Goal: Task Accomplishment & Management: Use online tool/utility

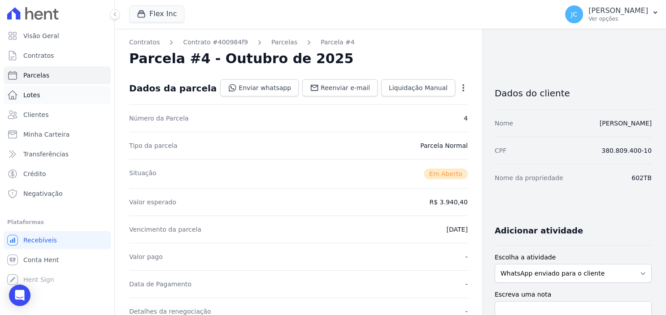
scroll to position [174, 0]
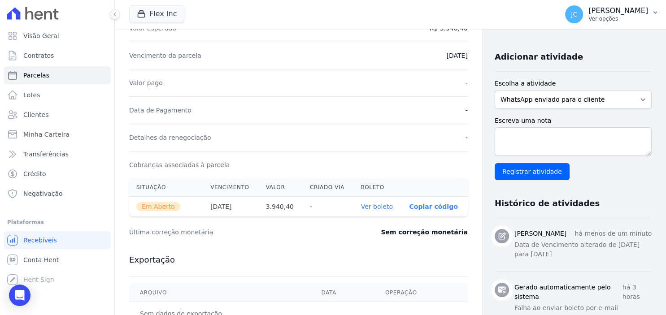
click at [598, 21] on p "Ver opções" at bounding box center [618, 18] width 60 height 7
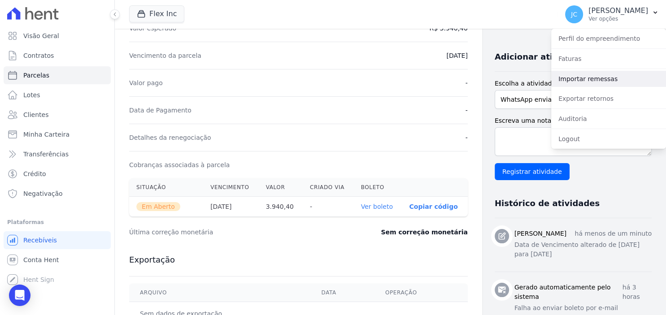
click at [592, 76] on link "Importar remessas" at bounding box center [608, 79] width 115 height 16
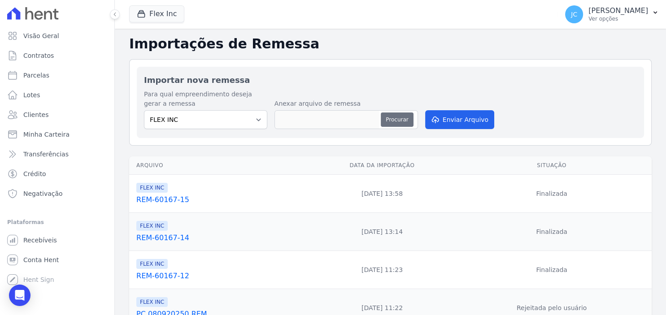
click at [402, 118] on button "Procurar" at bounding box center [397, 120] width 32 height 14
type input "REM-60167-16"
click at [449, 119] on button "Enviar Arquivo" at bounding box center [459, 119] width 69 height 19
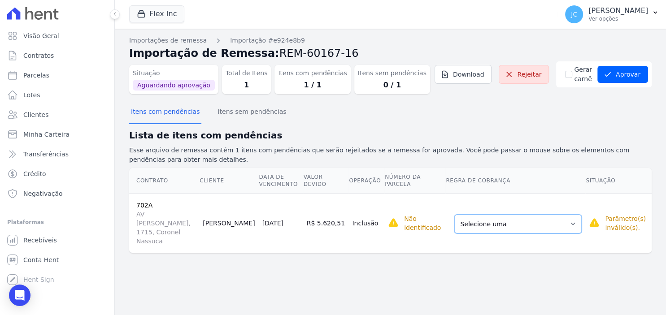
click at [454, 215] on select "Selecione uma Nova Parcela Avulsa Parcela Avulsa Existente Parcela Normal (18 X…" at bounding box center [517, 224] width 127 height 19
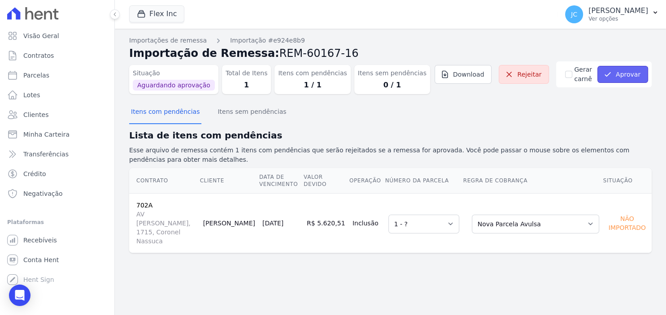
click at [630, 69] on button "Aprovar" at bounding box center [622, 74] width 51 height 17
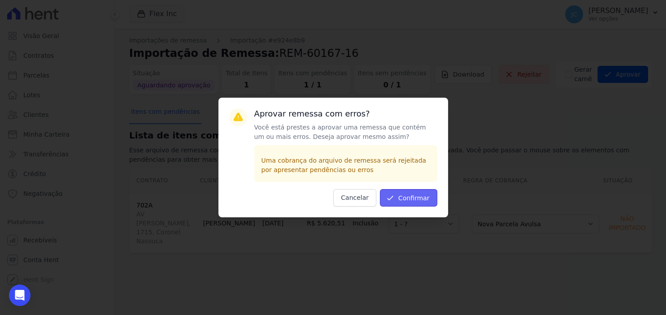
click at [404, 199] on button "Confirmar" at bounding box center [408, 197] width 57 height 17
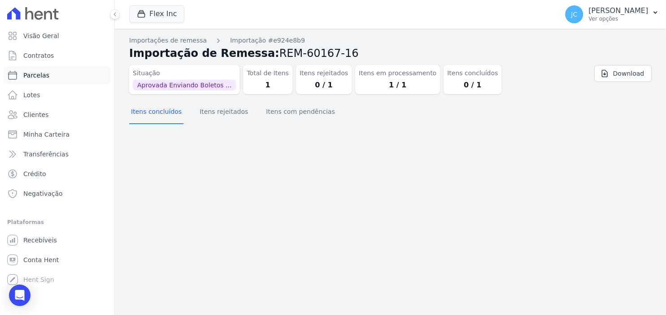
click at [55, 79] on link "Parcelas" at bounding box center [57, 75] width 107 height 18
select select
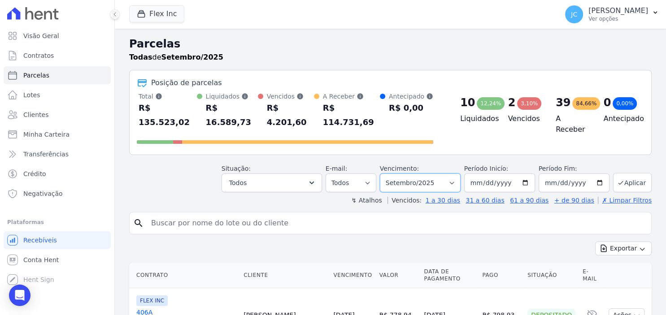
click at [380, 173] on select "Filtrar por período ──────── Todos os meses Julho/2025 Agosto/2025 Setembro/202…" at bounding box center [420, 182] width 81 height 19
select select "10/2025"
click option "Outubro/2025" at bounding box center [0, 0] width 0 height 0
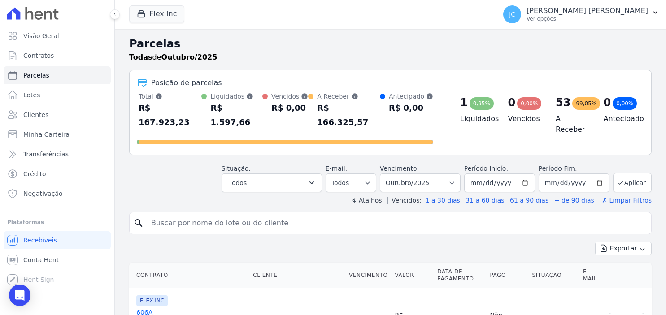
select select
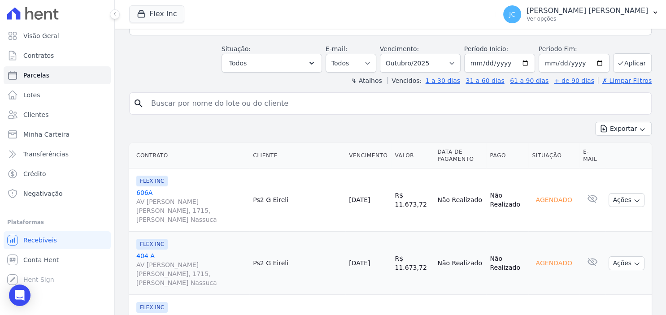
scroll to position [116, 0]
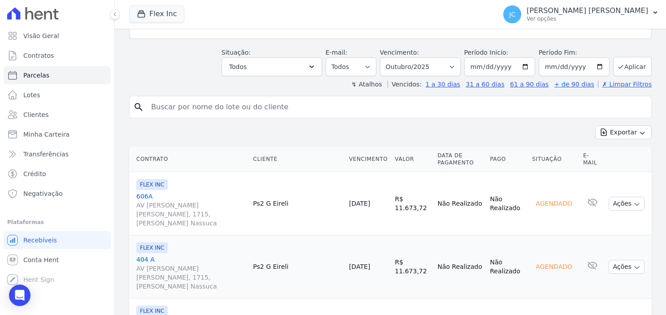
click at [247, 98] on input "search" at bounding box center [397, 107] width 502 height 18
type input "kleber"
select select
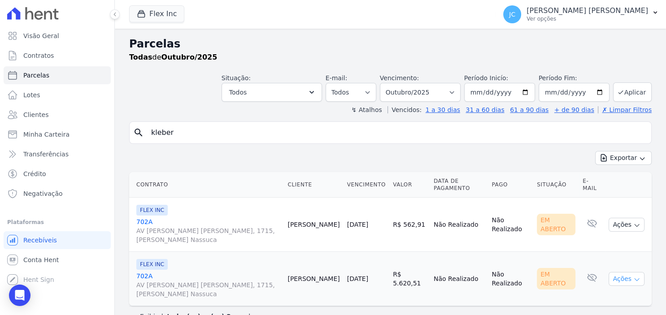
click at [628, 272] on button "Ações" at bounding box center [626, 279] width 36 height 14
click at [612, 291] on link "Ver boleto" at bounding box center [623, 299] width 86 height 17
